Goal: Find specific page/section: Find specific page/section

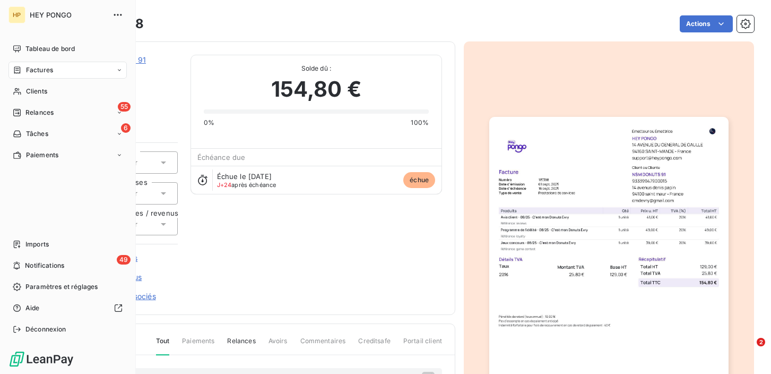
click at [30, 74] on span "Factures" at bounding box center [39, 70] width 27 height 10
click at [37, 92] on span "Clients" at bounding box center [36, 92] width 21 height 10
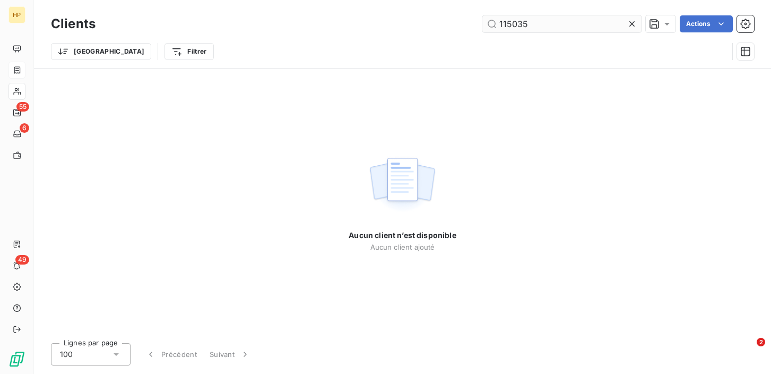
drag, startPoint x: 535, startPoint y: 23, endPoint x: 492, endPoint y: 23, distance: 42.5
click at [492, 23] on input "115035" at bounding box center [561, 23] width 159 height 17
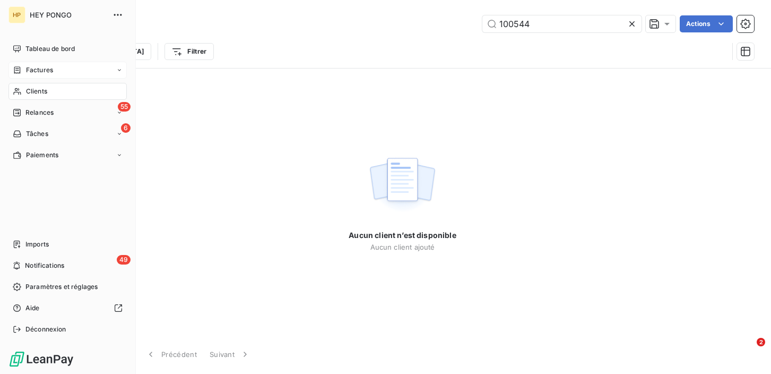
type input "100544"
click at [15, 72] on icon at bounding box center [17, 70] width 9 height 8
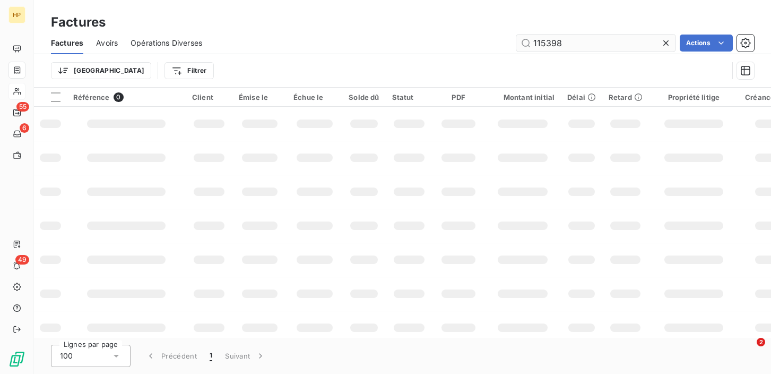
drag, startPoint x: 566, startPoint y: 44, endPoint x: 532, endPoint y: 44, distance: 34.5
click at [532, 44] on input "115398" at bounding box center [595, 42] width 159 height 17
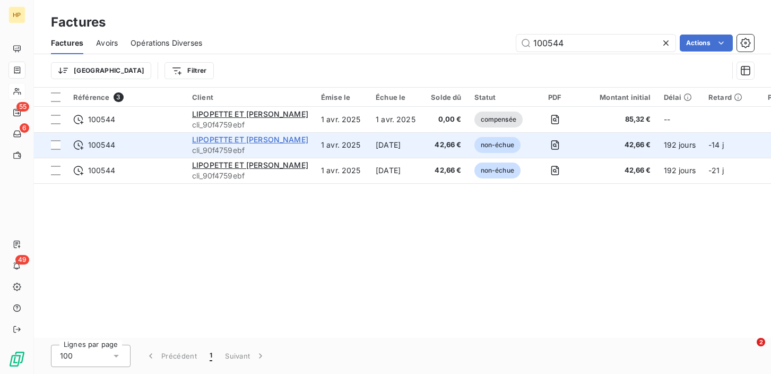
type input "100544"
click at [212, 140] on span "LIPOPETTE ET [PERSON_NAME]" at bounding box center [250, 139] width 116 height 9
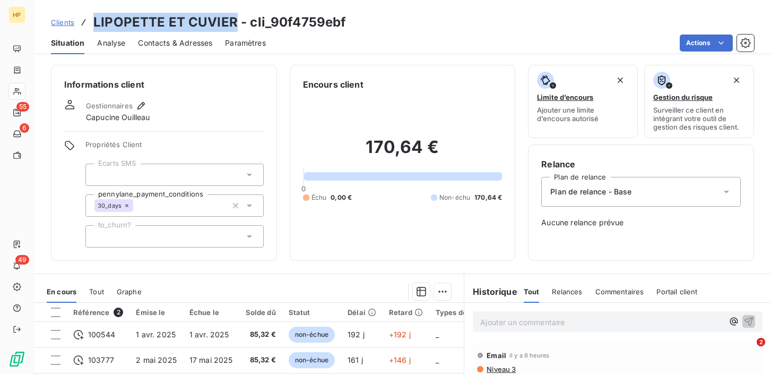
drag, startPoint x: 94, startPoint y: 21, endPoint x: 232, endPoint y: 23, distance: 138.0
click at [232, 23] on h3 "LIPOPETTE ET CUVIER - cli_90f4759ebf" at bounding box center [219, 22] width 253 height 19
copy h3 "LIPOPETTE ET [PERSON_NAME]"
